Goal: Transaction & Acquisition: Purchase product/service

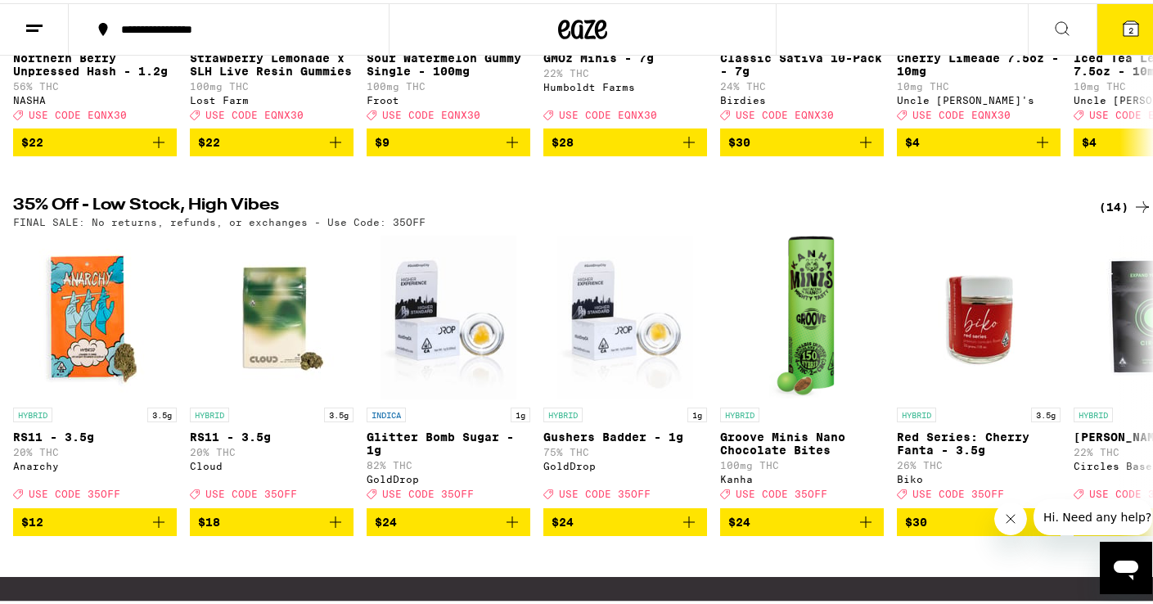
click at [1111, 208] on div "(14)" at bounding box center [1125, 204] width 53 height 20
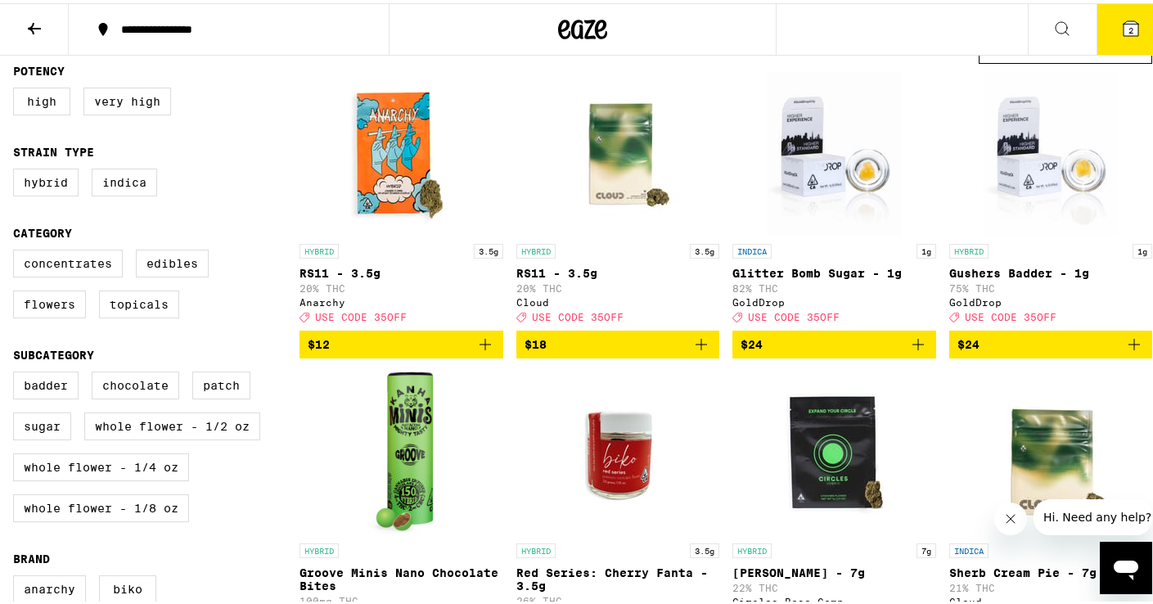
scroll to position [20, 0]
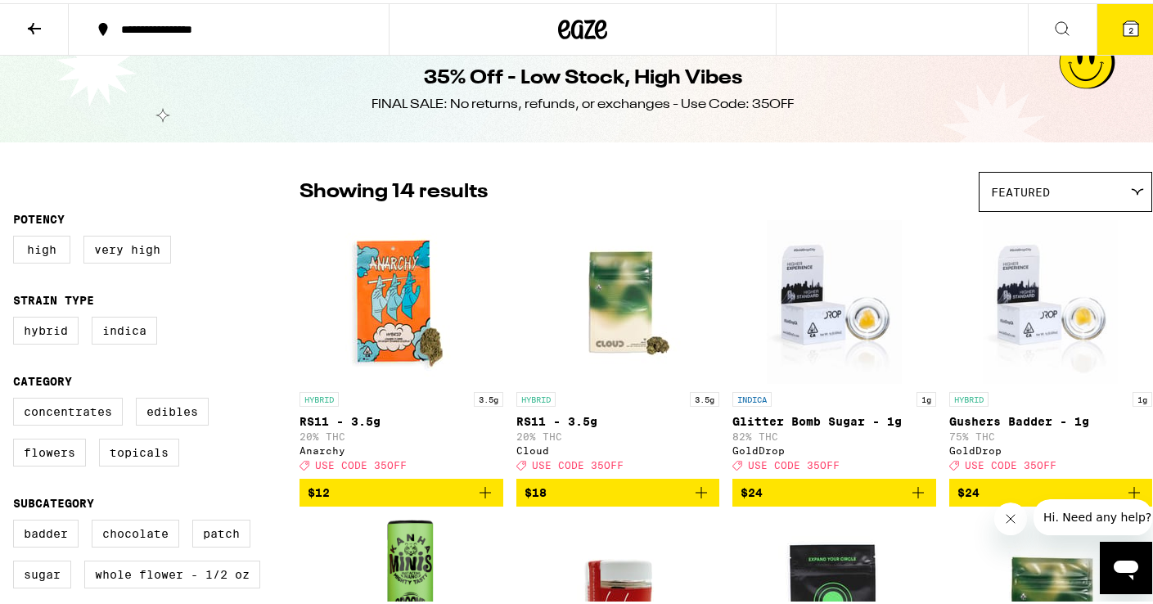
click at [34, 18] on icon at bounding box center [35, 26] width 20 height 20
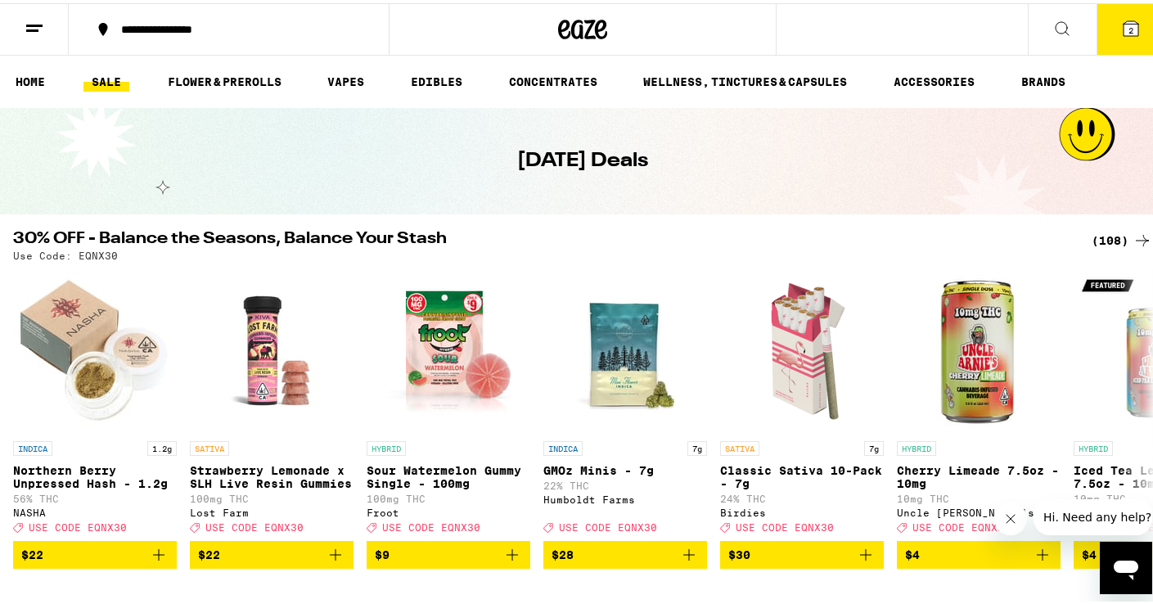
click at [1111, 237] on div "(108)" at bounding box center [1122, 238] width 61 height 20
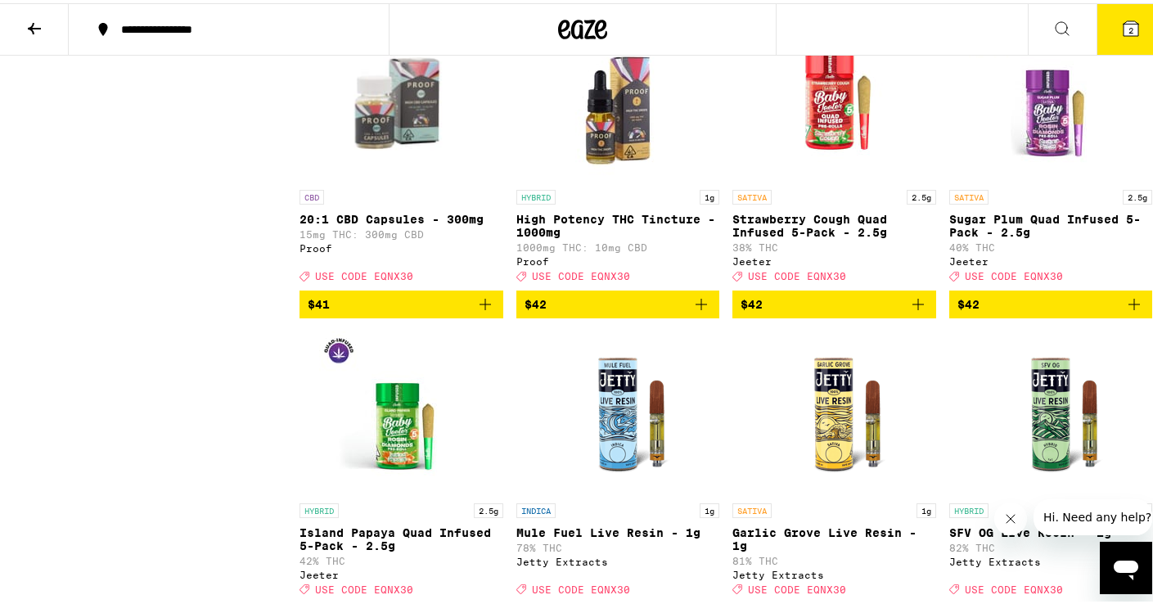
scroll to position [6437, 0]
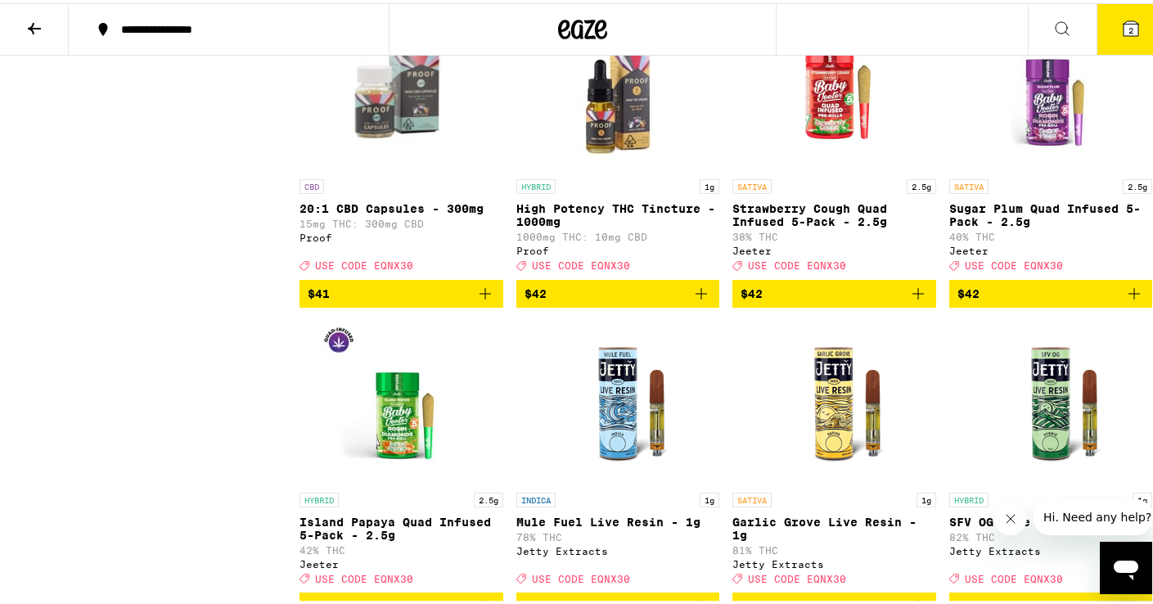
click at [912, 296] on icon "Add to bag" at bounding box center [917, 290] width 11 height 11
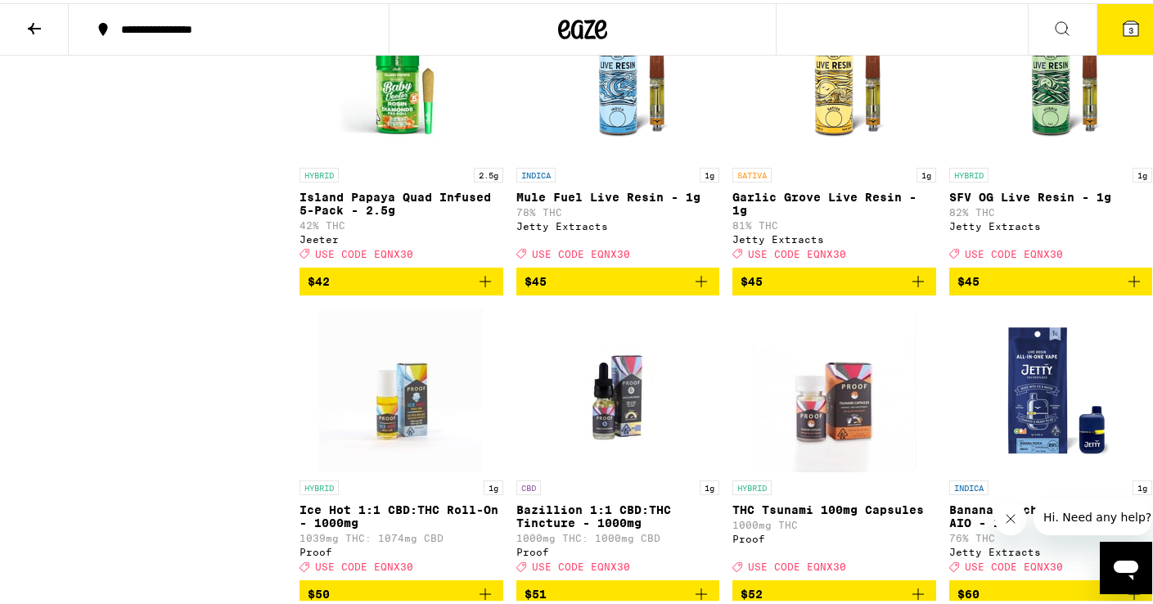
scroll to position [0, 0]
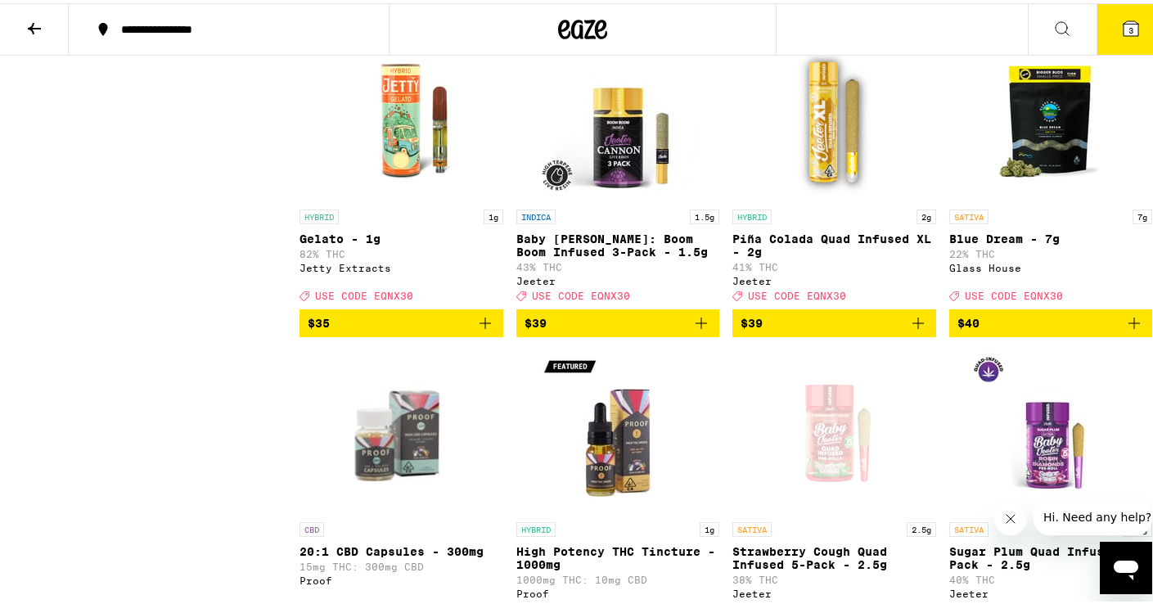
click at [696, 326] on icon "Add to bag" at bounding box center [701, 319] width 11 height 11
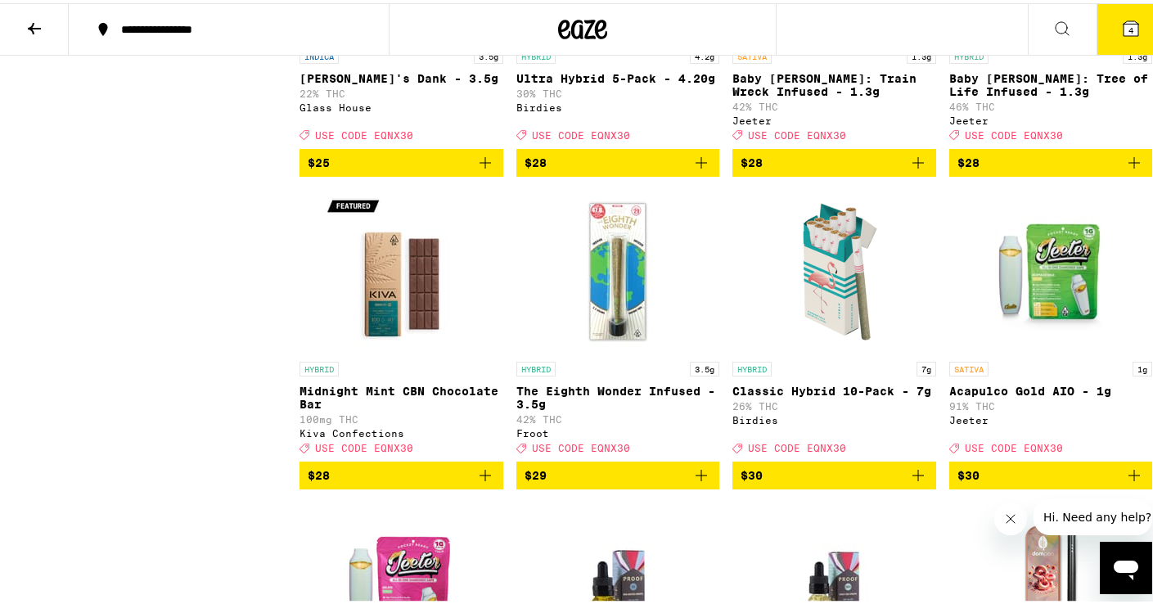
click at [1028, 137] on span "USE CODE EQNX30" at bounding box center [1014, 132] width 98 height 11
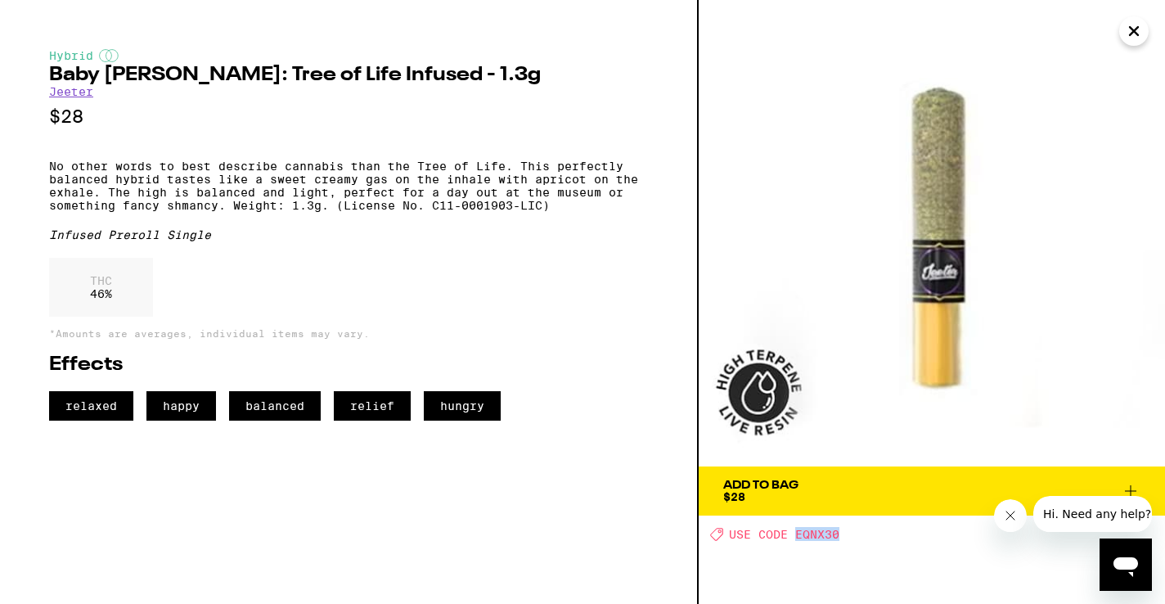
drag, startPoint x: 840, startPoint y: 538, endPoint x: 798, endPoint y: 534, distance: 42.8
click at [798, 534] on span "USE CODE EQNX30" at bounding box center [784, 534] width 110 height 13
copy span "EQNX30"
click at [1134, 36] on icon "Close" at bounding box center [1134, 31] width 20 height 25
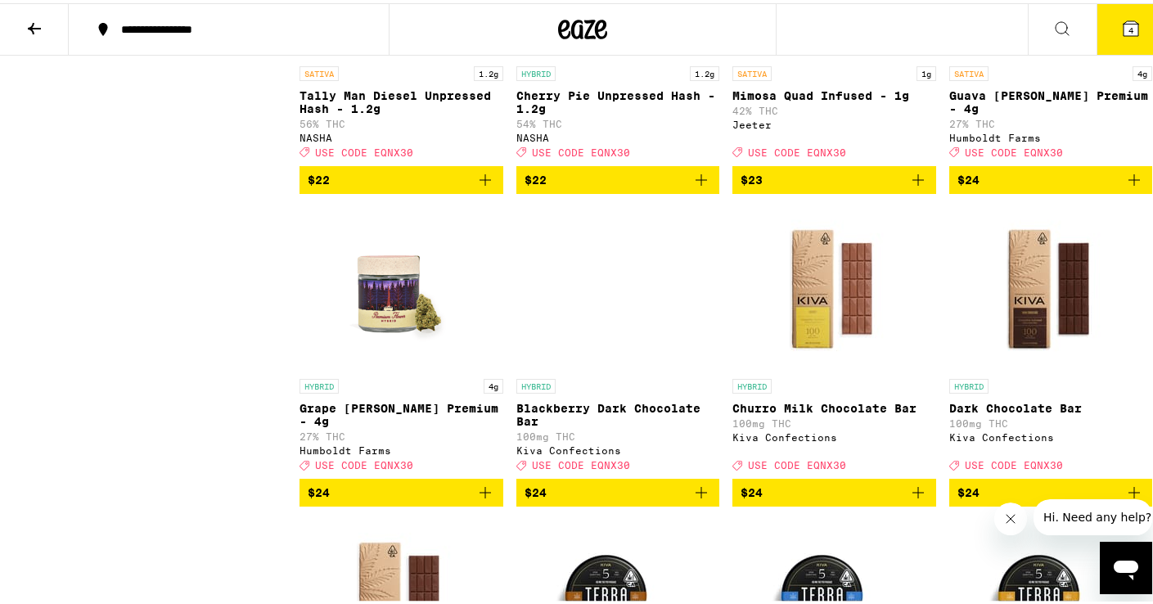
scroll to position [3469, 0]
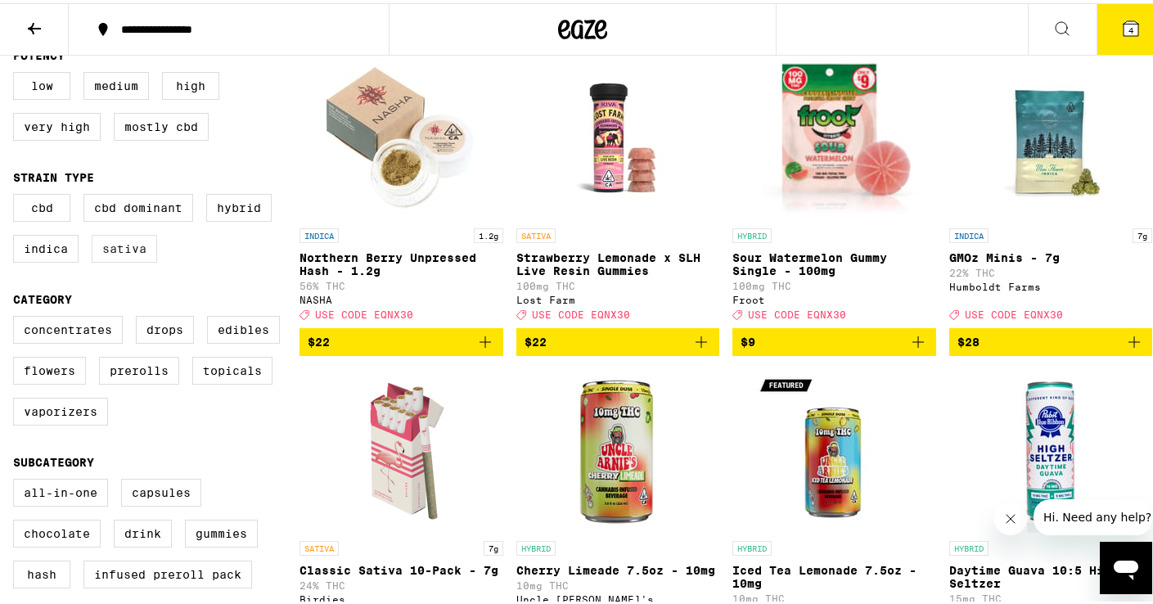
click at [131, 258] on label "Sativa" at bounding box center [124, 246] width 65 height 28
click at [17, 194] on input "Sativa" at bounding box center [16, 193] width 1 height 1
checkbox input "true"
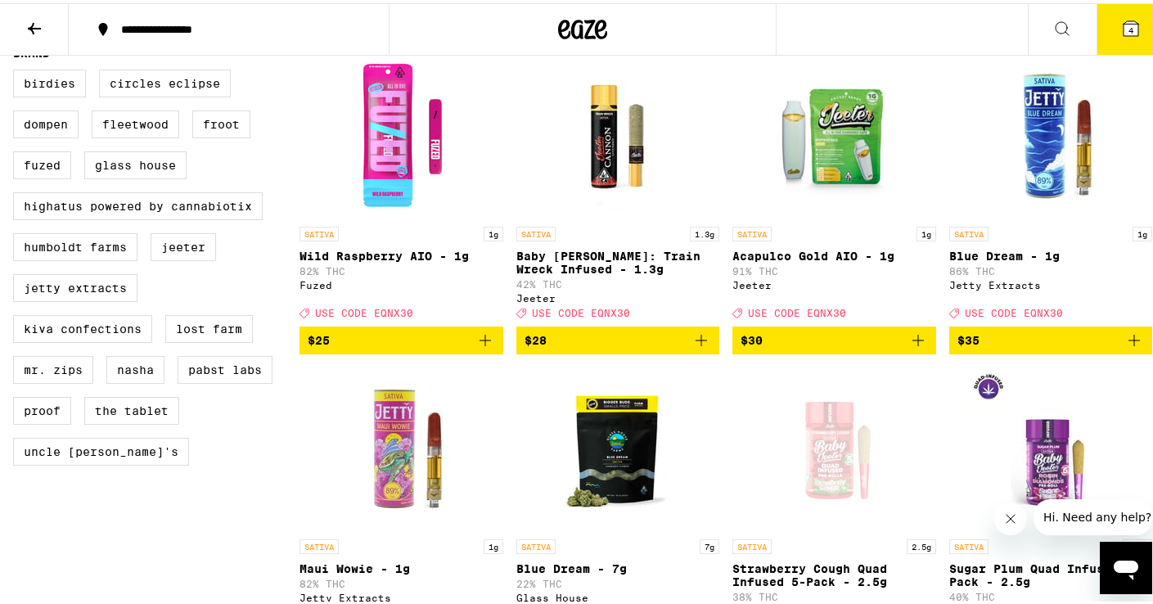
click at [1129, 24] on span "4" at bounding box center [1131, 27] width 5 height 10
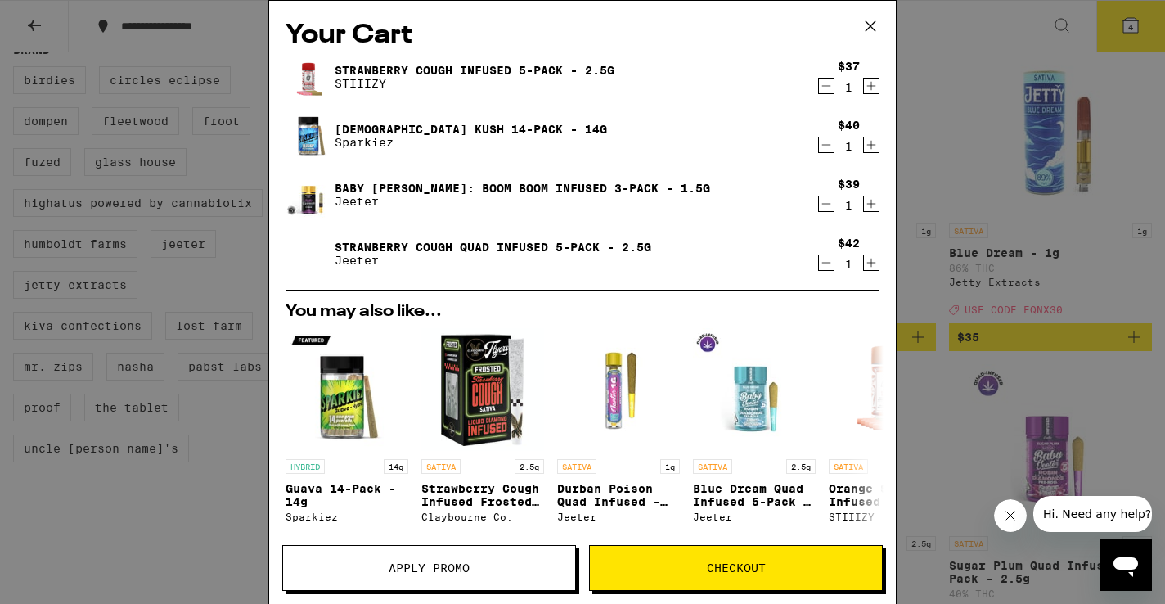
click at [819, 205] on icon "Decrement" at bounding box center [826, 204] width 15 height 20
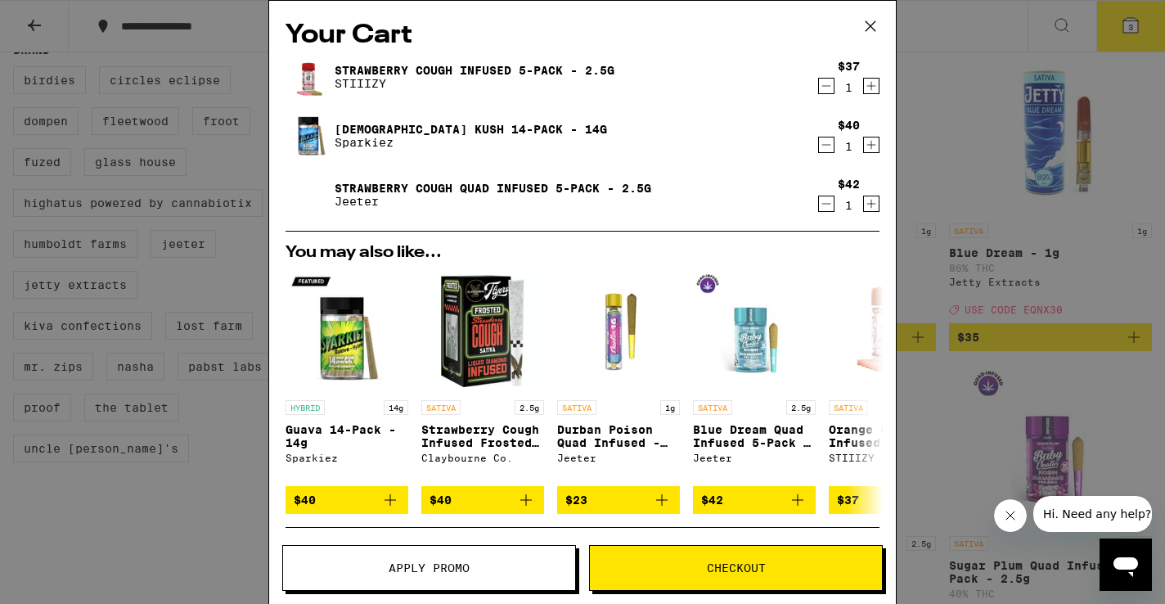
click at [822, 145] on icon "Decrement" at bounding box center [826, 145] width 9 height 0
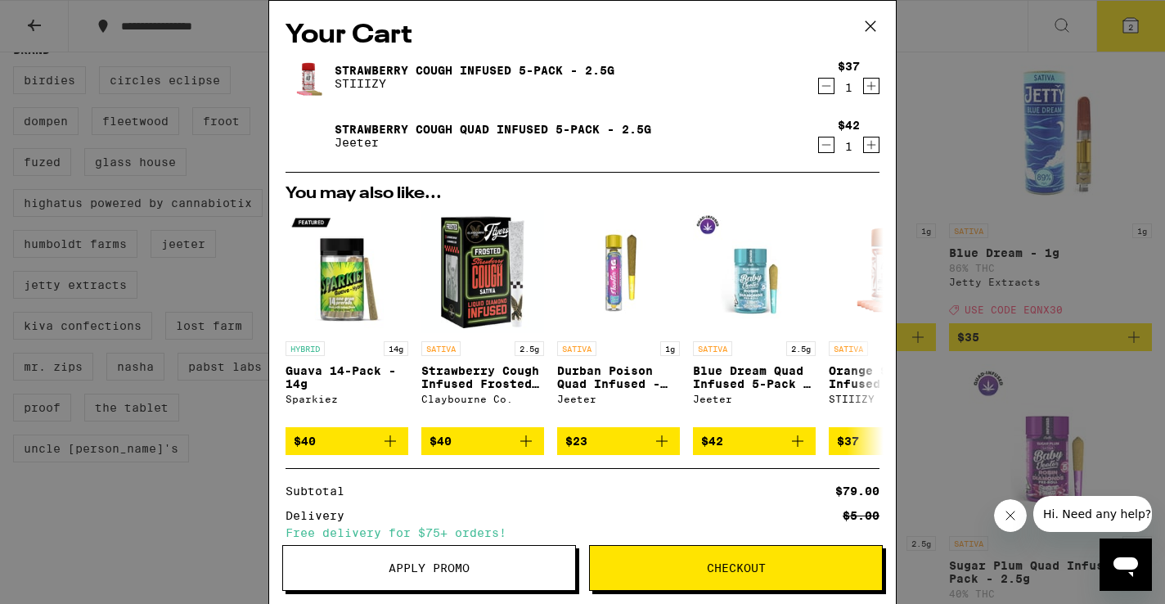
click at [927, 0] on div "Your Cart Strawberry Cough Infused 5-Pack - 2.5g STIIIZY $37 1 Strawberry Cough…" at bounding box center [582, 302] width 1165 height 604
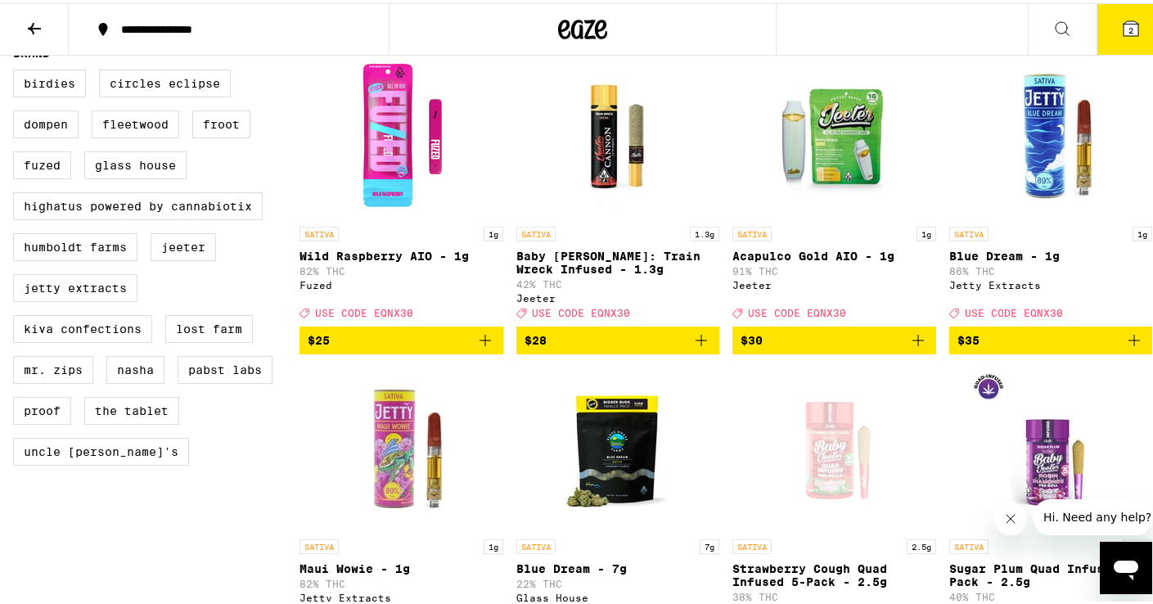
click at [1124, 20] on icon at bounding box center [1131, 25] width 15 height 15
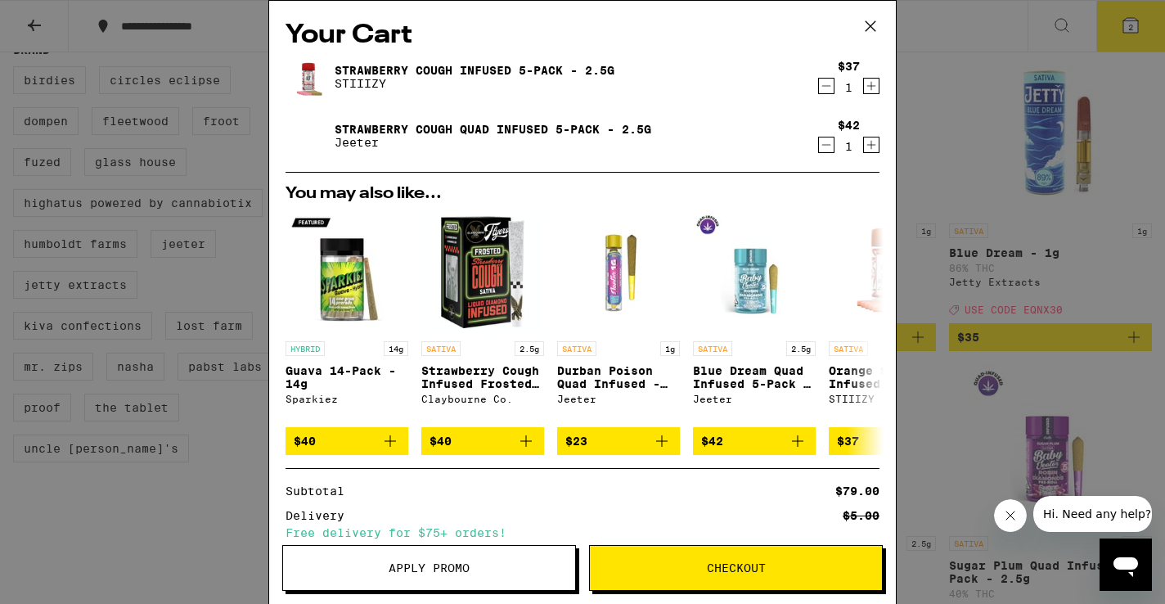
click at [822, 86] on icon "Decrement" at bounding box center [826, 86] width 9 height 0
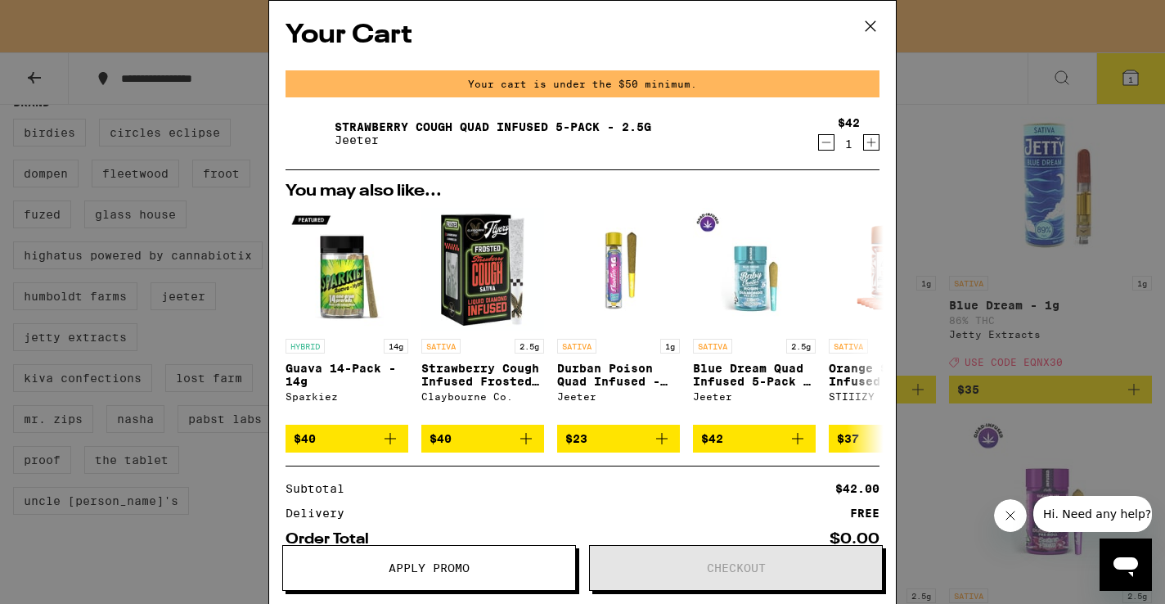
click at [871, 24] on icon at bounding box center [870, 26] width 25 height 25
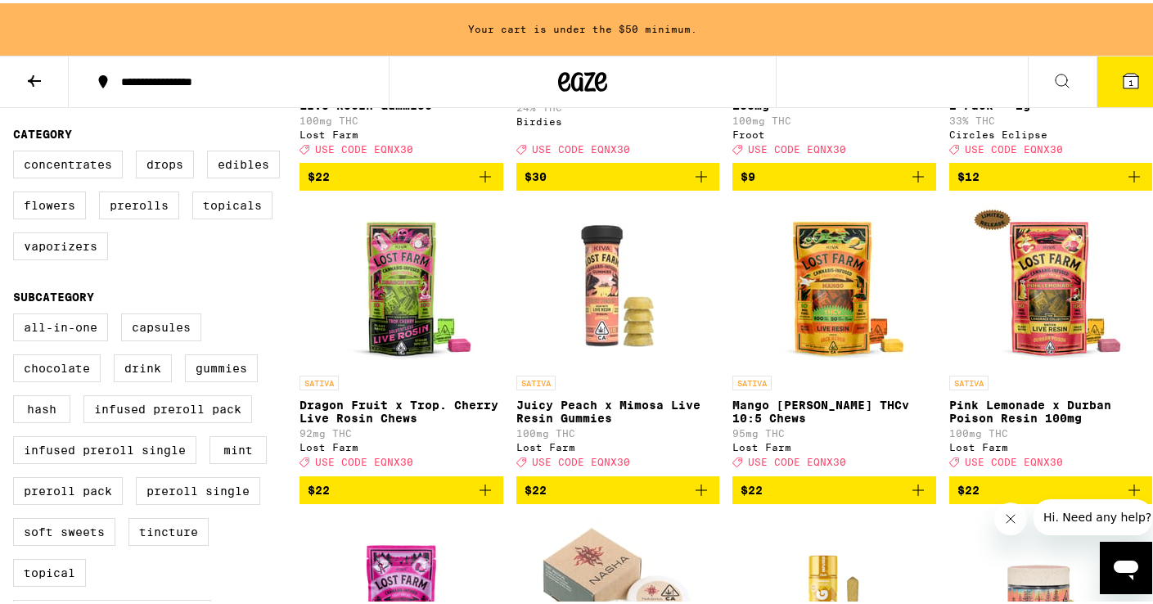
scroll to position [255, 0]
